Goal: Check status

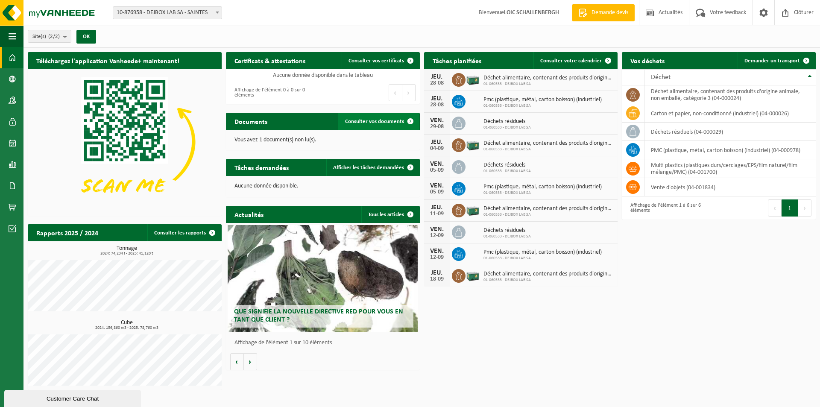
click at [363, 123] on span "Consulter vos documents" at bounding box center [374, 122] width 59 height 6
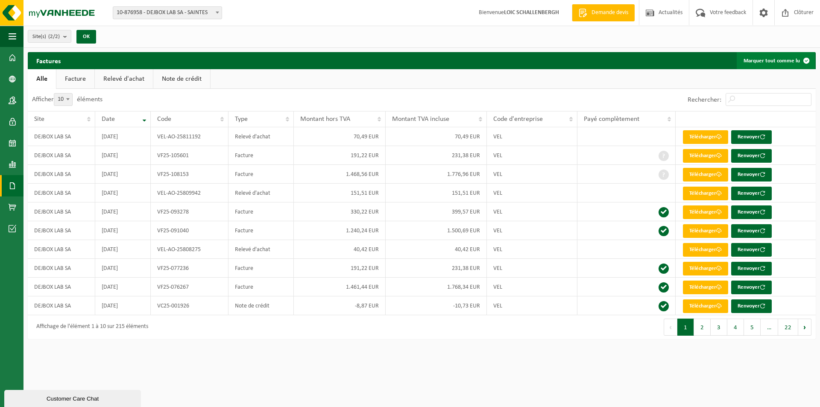
click at [757, 57] on button "Marquer tout comme lu" at bounding box center [776, 60] width 78 height 17
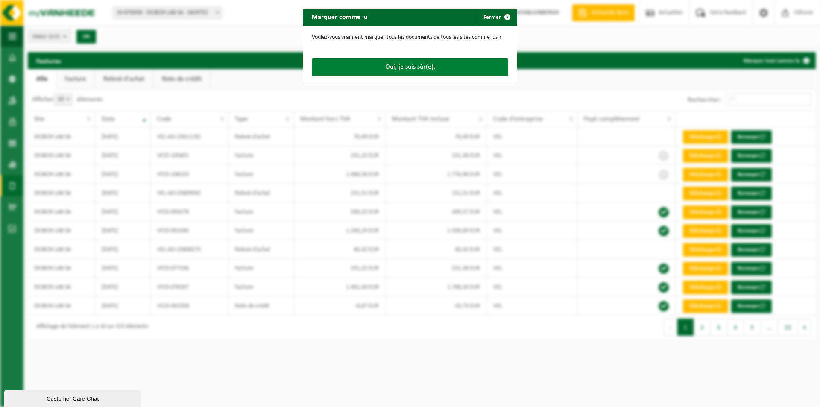
click at [426, 66] on button "Oui, je suis sûr(e)." at bounding box center [410, 67] width 196 height 18
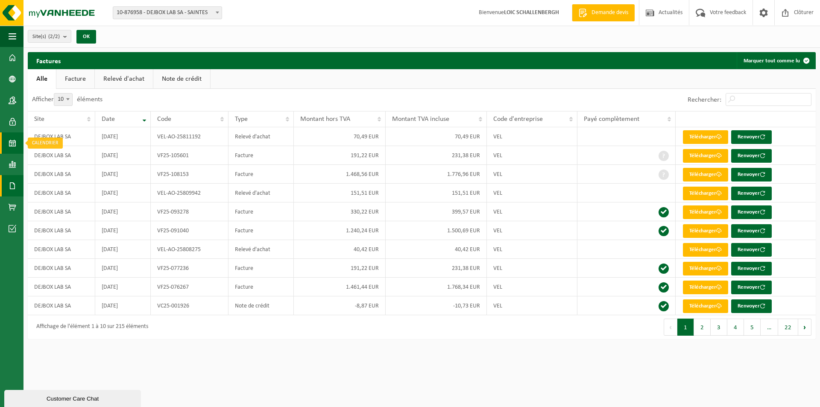
click at [12, 144] on span at bounding box center [13, 142] width 8 height 21
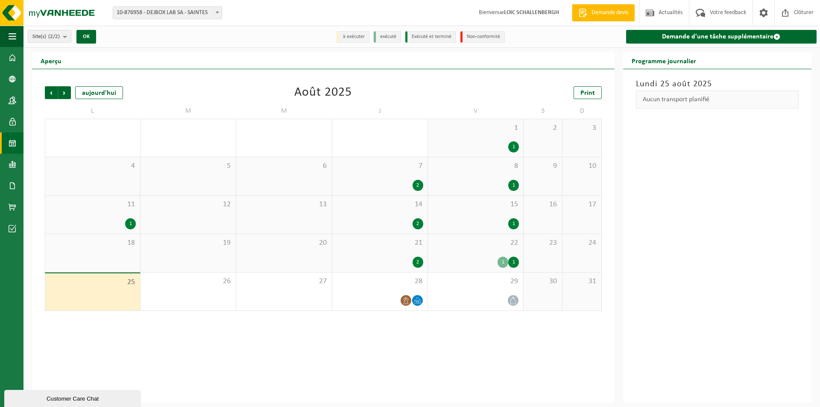
click at [480, 257] on div "1 1" at bounding box center [475, 262] width 87 height 11
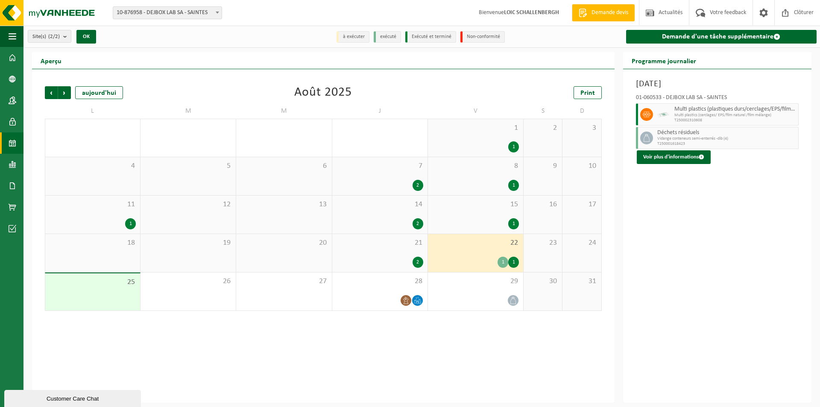
click at [689, 147] on div "Déchets résiduels Vidange conteneurs semi-enterrés -dib (4) T250001618423" at bounding box center [726, 138] width 143 height 22
click at [689, 155] on button "Voir plus d'informations" at bounding box center [674, 157] width 74 height 14
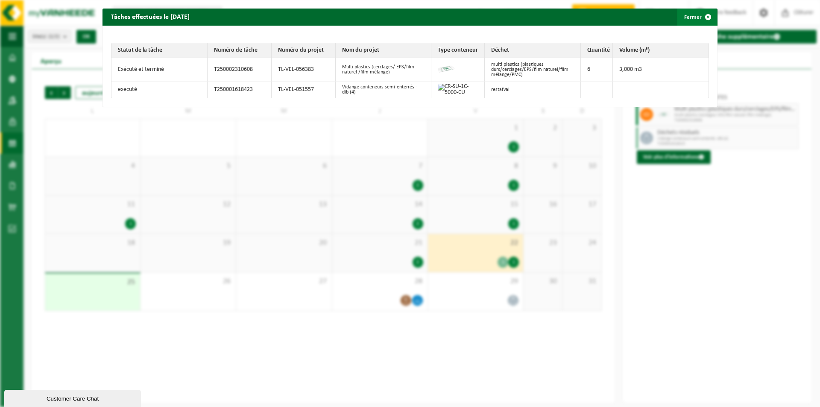
click at [686, 19] on button "Fermer" at bounding box center [696, 17] width 39 height 17
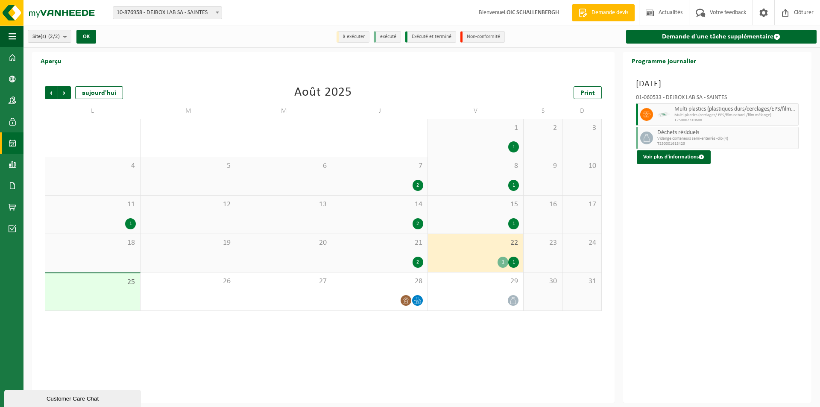
click at [383, 248] on div "21 2" at bounding box center [379, 253] width 95 height 38
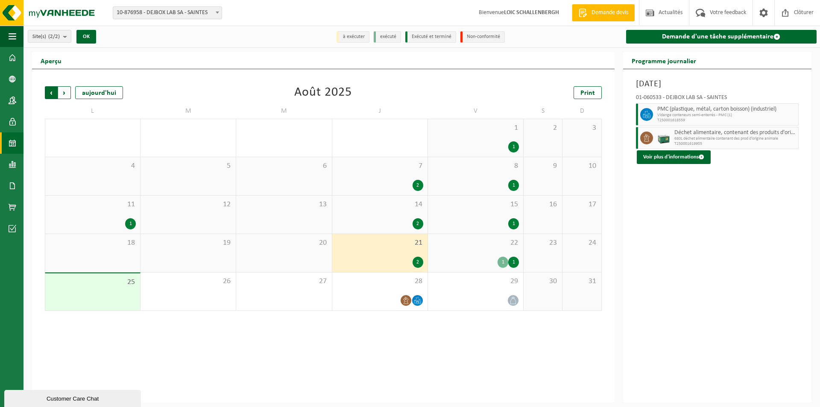
click at [67, 93] on span "Suivant" at bounding box center [64, 92] width 13 height 13
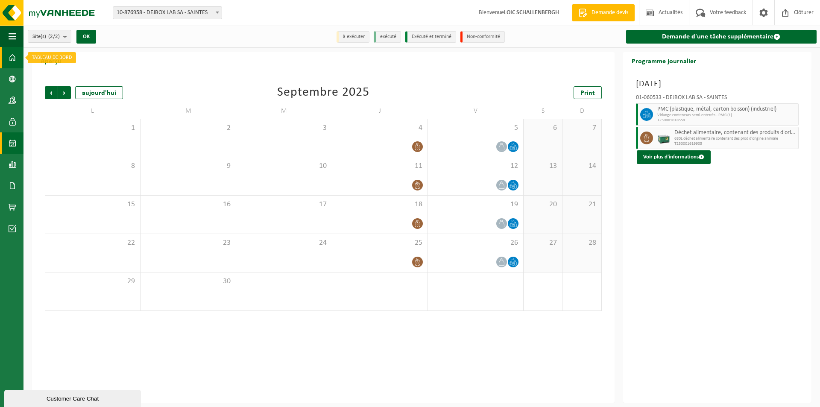
click at [12, 57] on span at bounding box center [13, 57] width 8 height 21
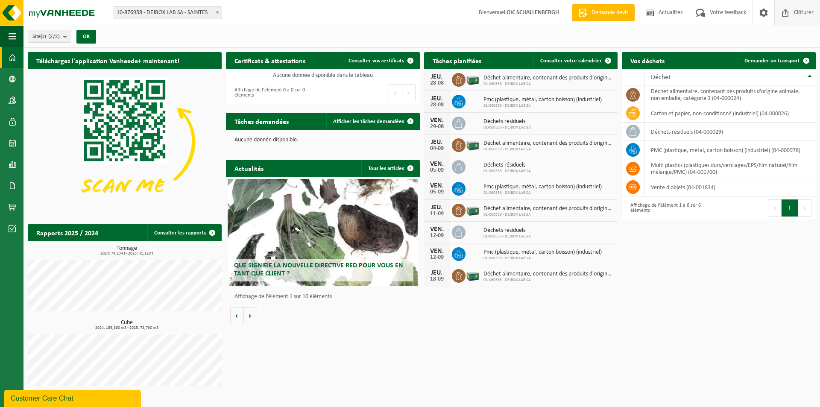
click at [796, 18] on span "Clôturer" at bounding box center [804, 12] width 24 height 25
